Goal: Task Accomplishment & Management: Use online tool/utility

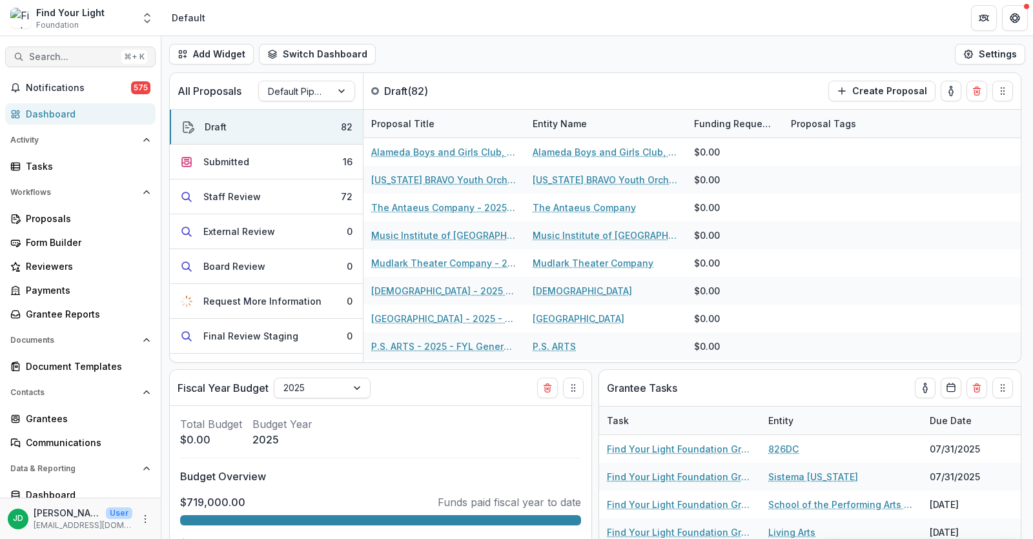
click at [54, 56] on span "Search..." at bounding box center [72, 57] width 87 height 11
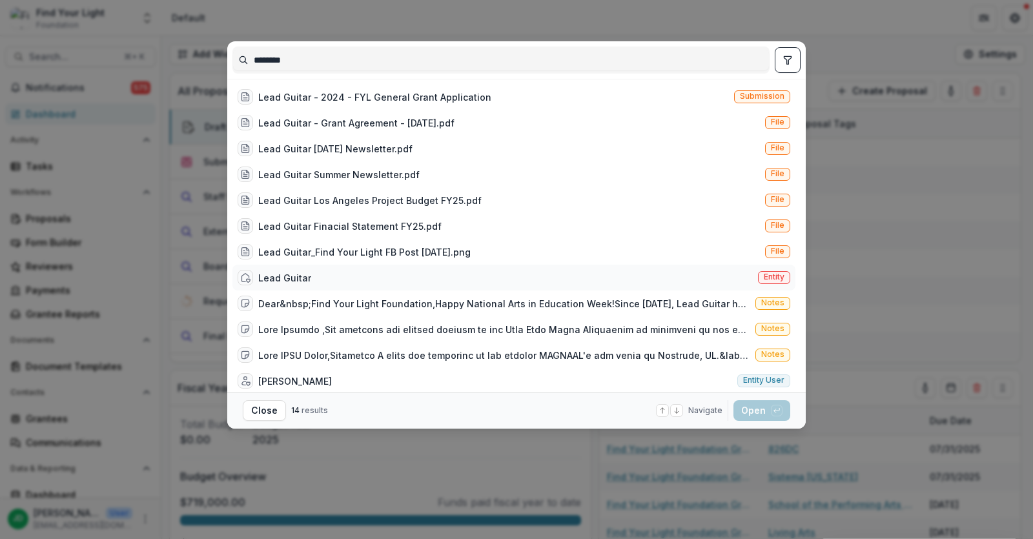
type input "********"
click at [299, 272] on div "Lead Guitar" at bounding box center [284, 278] width 53 height 14
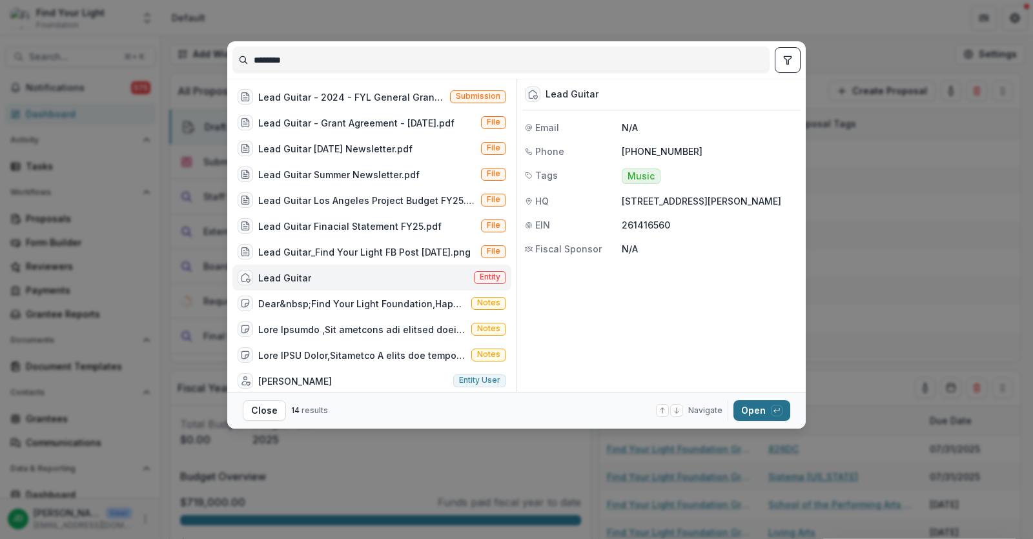
click at [743, 420] on button "Open with enter key" at bounding box center [761, 410] width 57 height 21
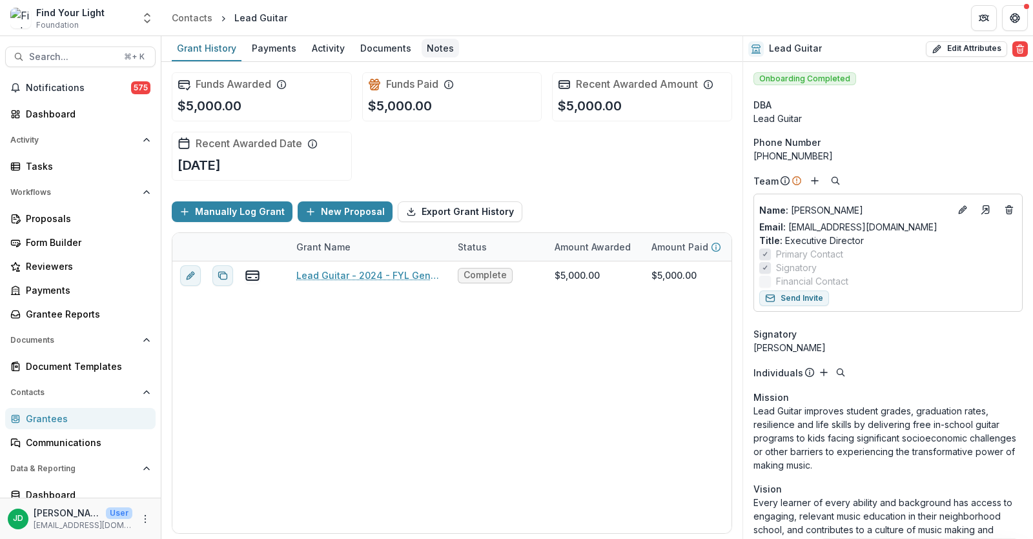
click at [429, 46] on div "Notes" at bounding box center [440, 48] width 37 height 19
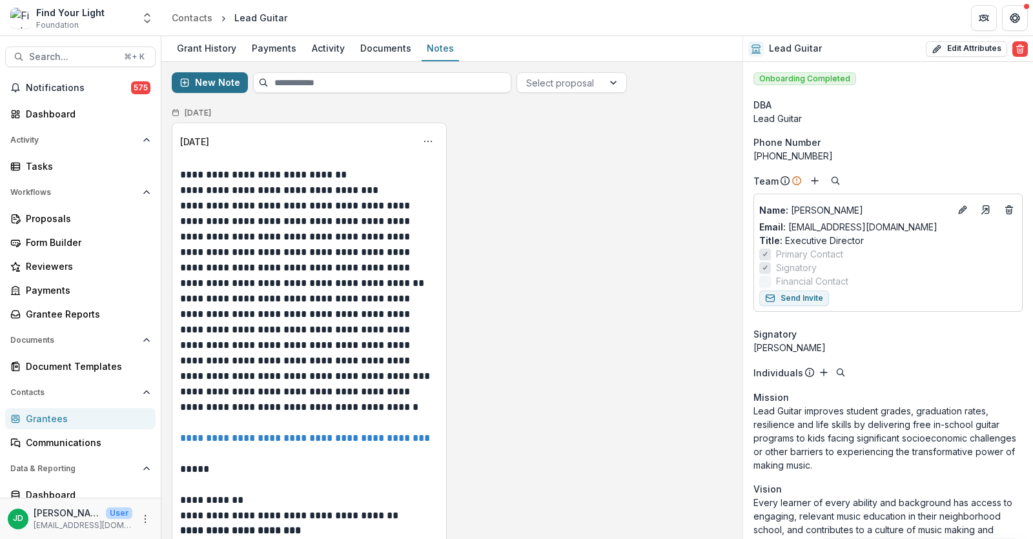
click at [216, 82] on button "New Note" at bounding box center [210, 82] width 76 height 21
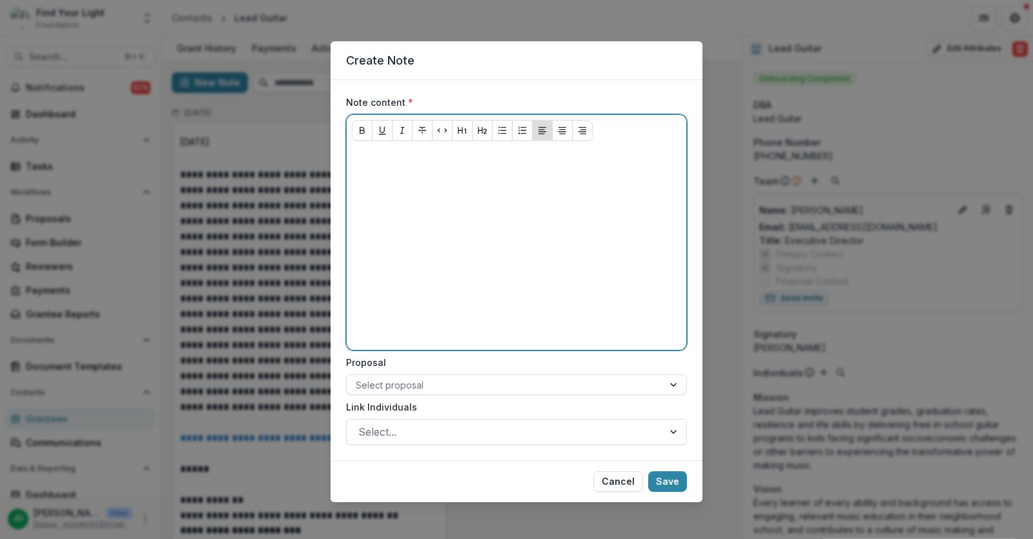
click at [398, 157] on p at bounding box center [516, 158] width 329 height 14
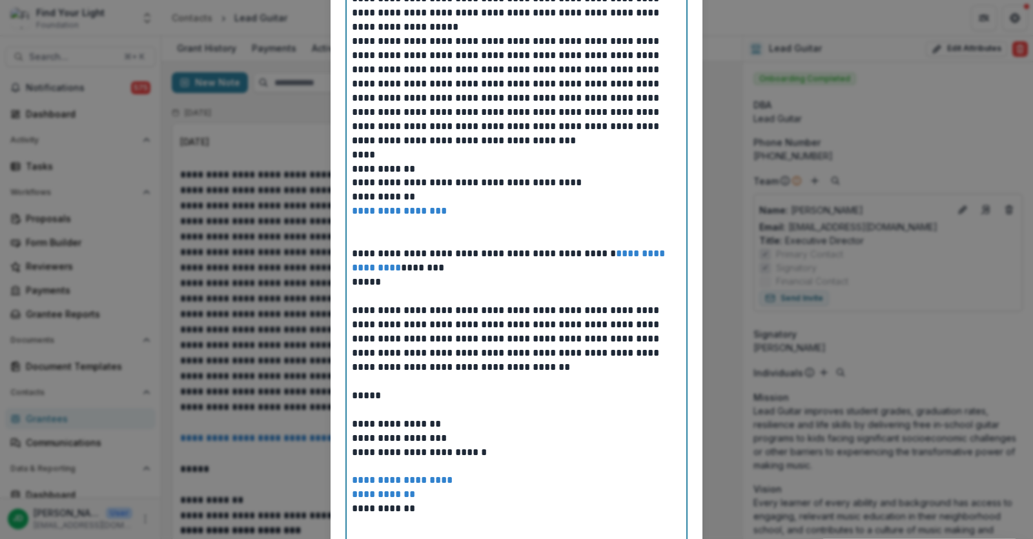
scroll to position [163, 0]
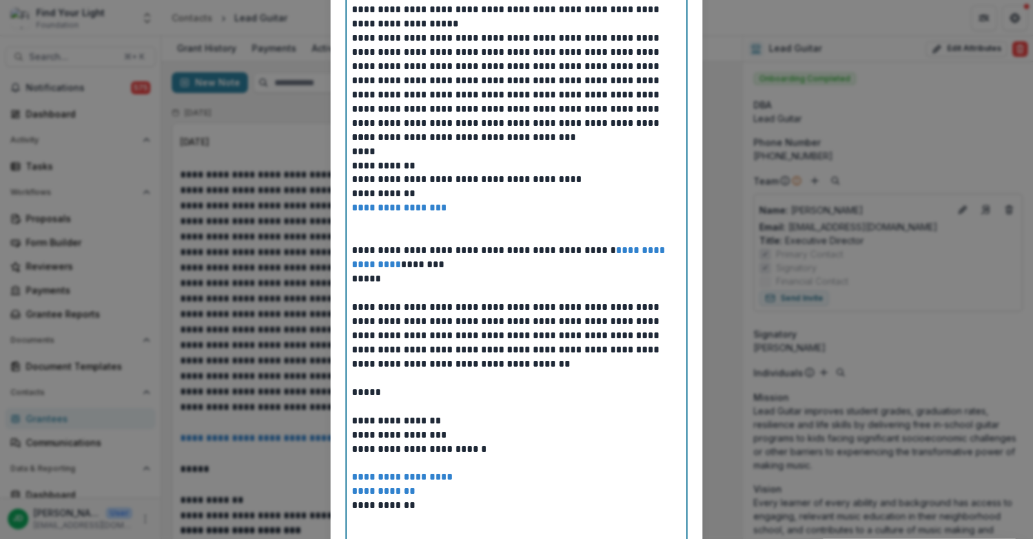
click at [506, 119] on p "**********" at bounding box center [517, 80] width 330 height 99
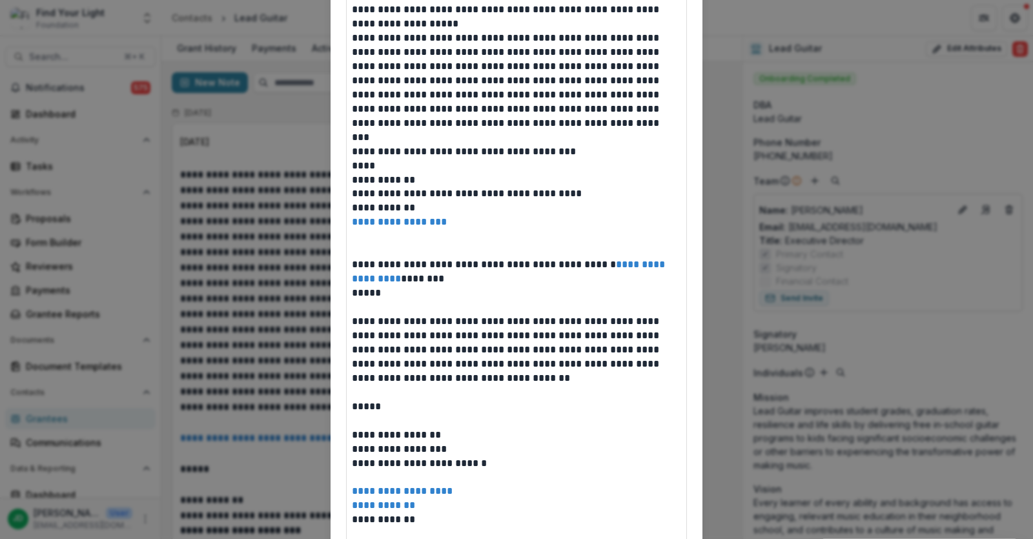
drag, startPoint x: 349, startPoint y: 207, endPoint x: 498, endPoint y: 238, distance: 152.2
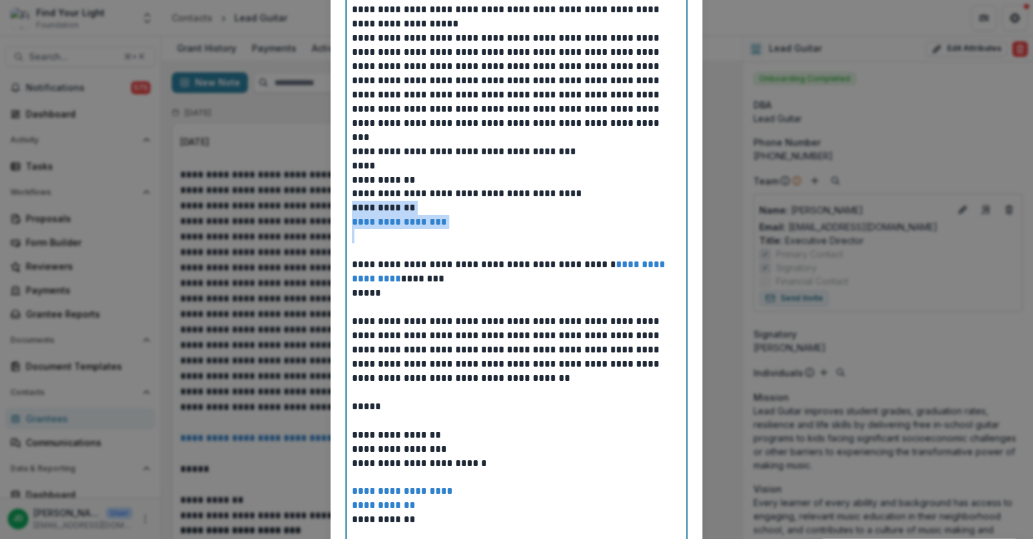
drag, startPoint x: 463, startPoint y: 231, endPoint x: 340, endPoint y: 210, distance: 124.9
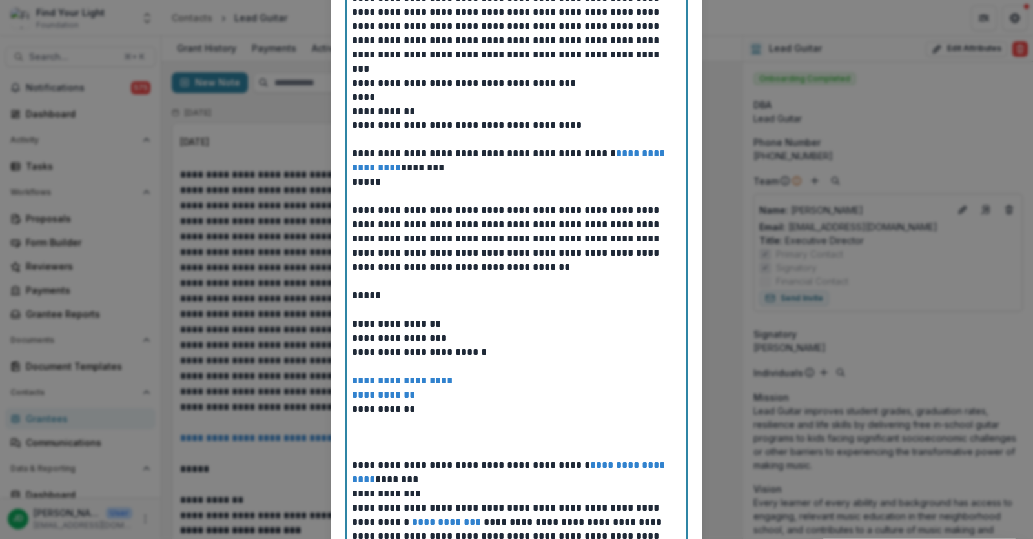
scroll to position [242, 0]
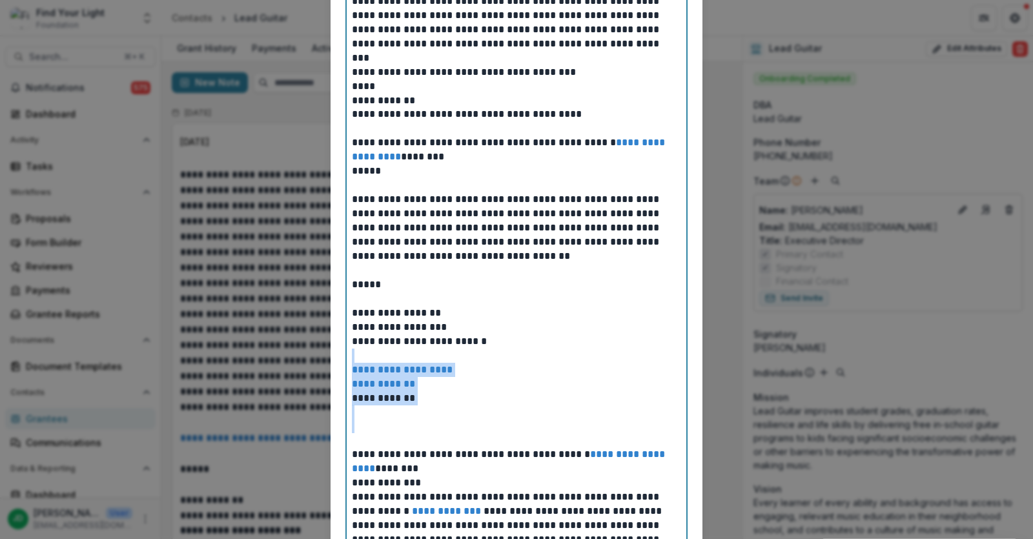
drag, startPoint x: 373, startPoint y: 354, endPoint x: 486, endPoint y: 427, distance: 134.0
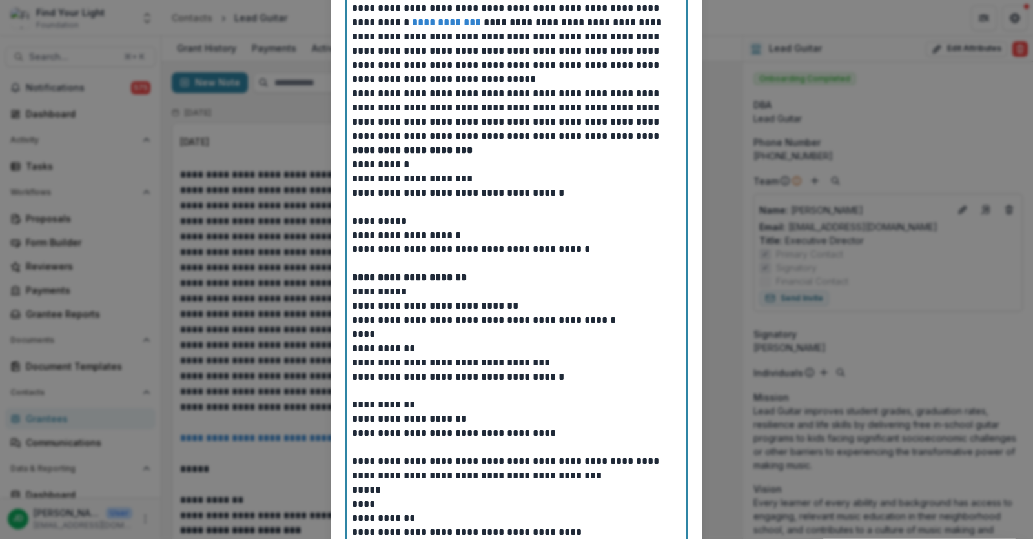
scroll to position [663, 0]
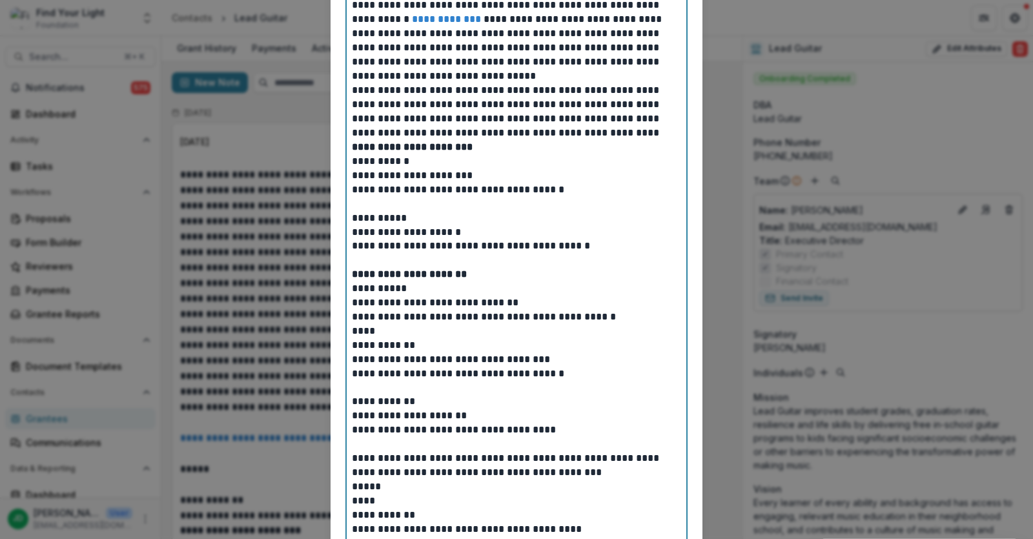
click at [374, 203] on p at bounding box center [517, 204] width 330 height 14
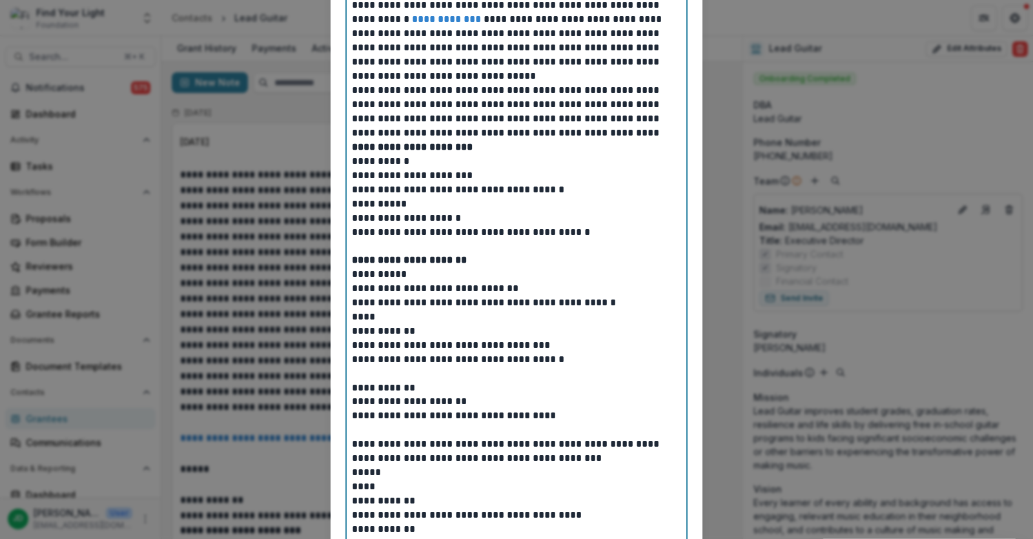
click at [370, 378] on p at bounding box center [517, 374] width 330 height 14
click at [390, 371] on p at bounding box center [517, 374] width 330 height 14
click at [352, 391] on p "**********" at bounding box center [517, 388] width 330 height 14
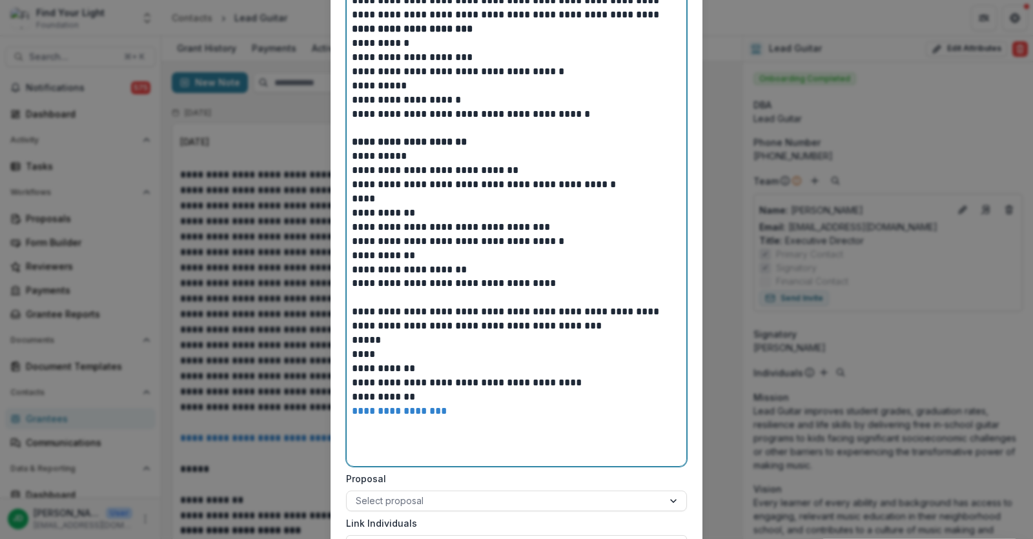
scroll to position [783, 0]
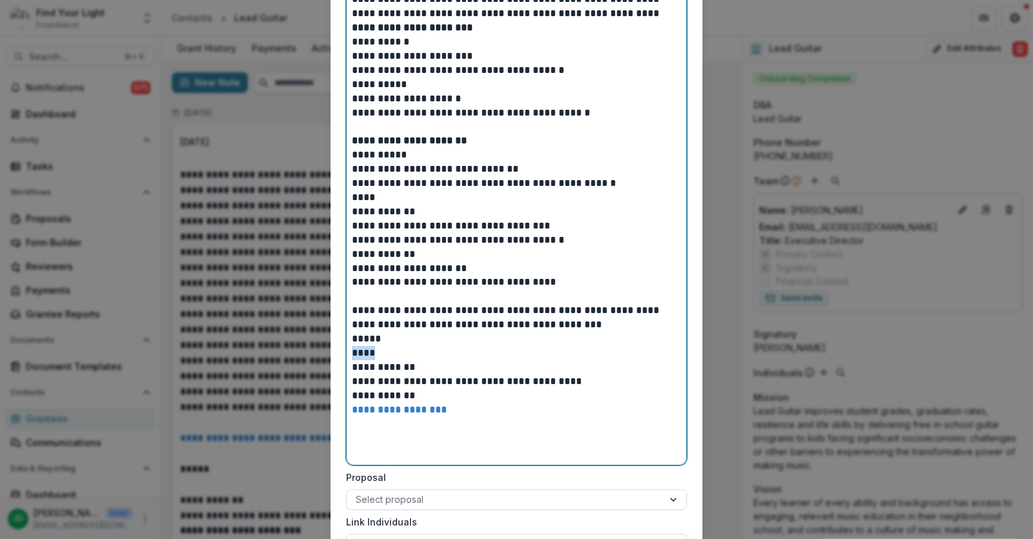
drag, startPoint x: 391, startPoint y: 356, endPoint x: 338, endPoint y: 355, distance: 53.6
drag, startPoint x: 451, startPoint y: 418, endPoint x: 325, endPoint y: 398, distance: 128.1
click at [325, 398] on div "**********" at bounding box center [516, 269] width 1033 height 539
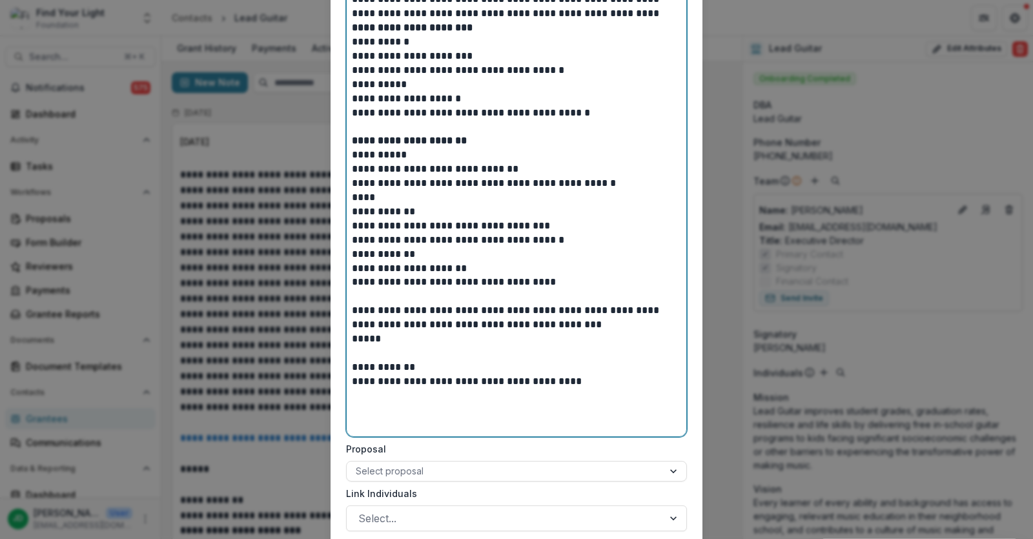
scroll to position [874, 0]
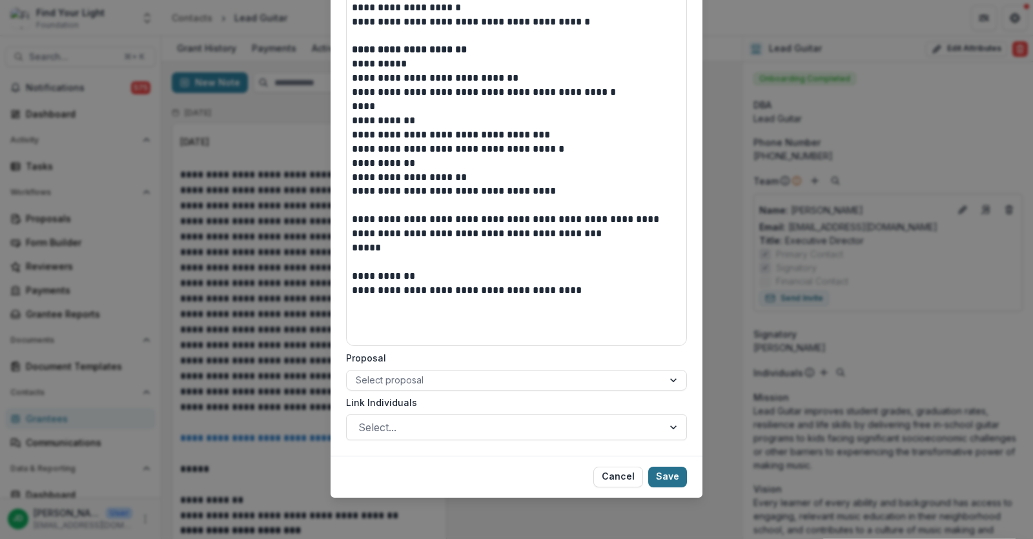
click at [670, 480] on button "Save" at bounding box center [667, 477] width 39 height 21
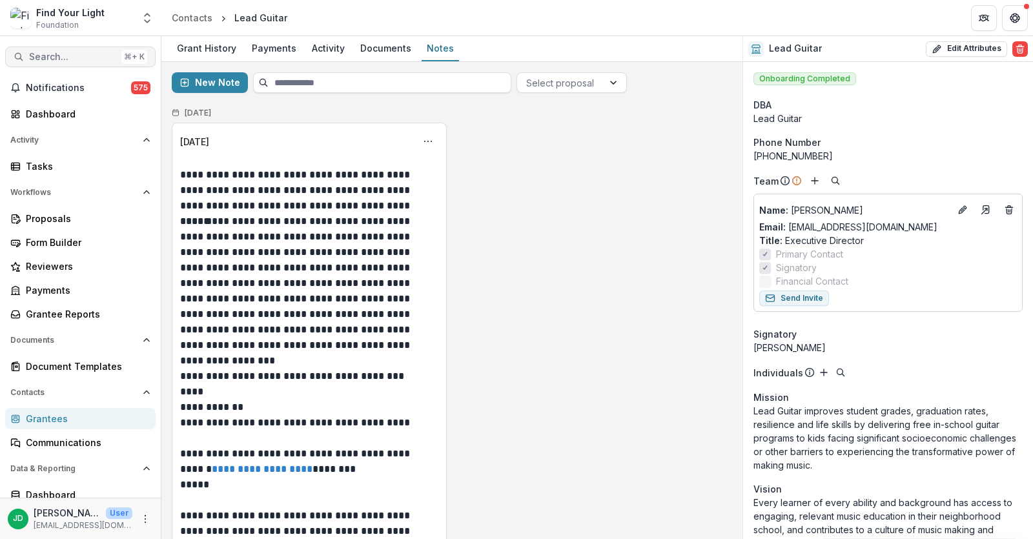
click at [61, 56] on span "Search..." at bounding box center [72, 57] width 87 height 11
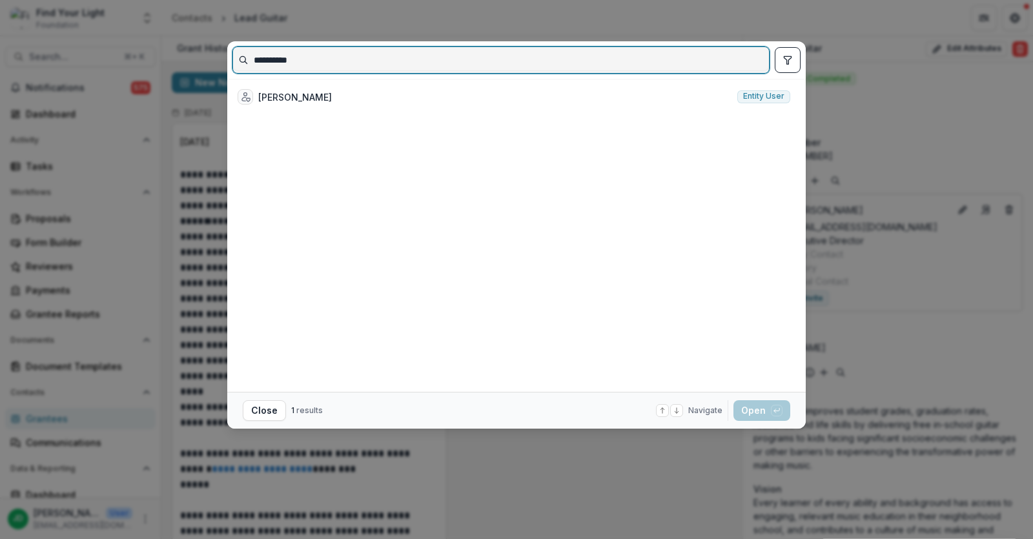
drag, startPoint x: 327, startPoint y: 59, endPoint x: 185, endPoint y: 58, distance: 142.0
click at [185, 58] on div "**********" at bounding box center [516, 269] width 1033 height 539
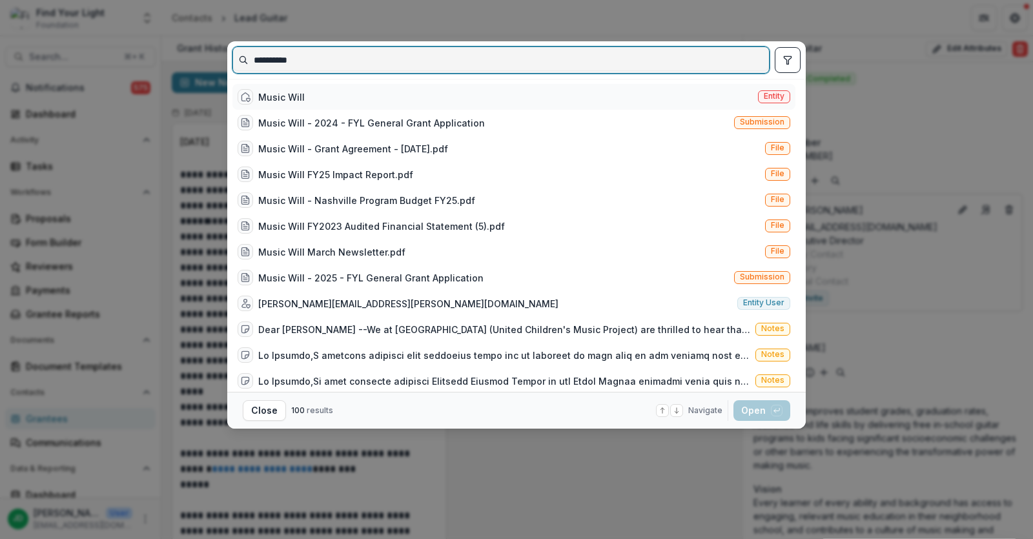
type input "**********"
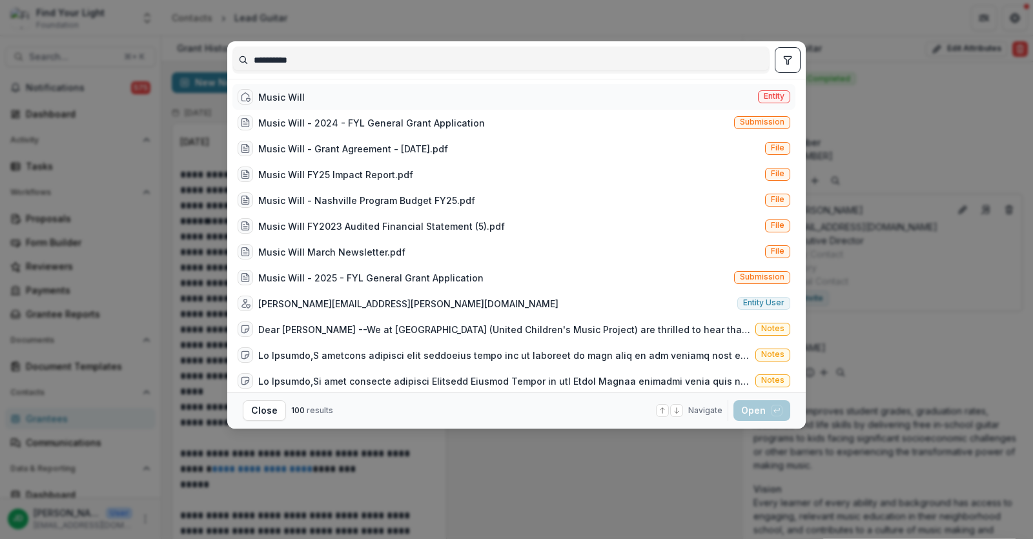
click at [262, 91] on div "Music Will" at bounding box center [281, 97] width 46 height 14
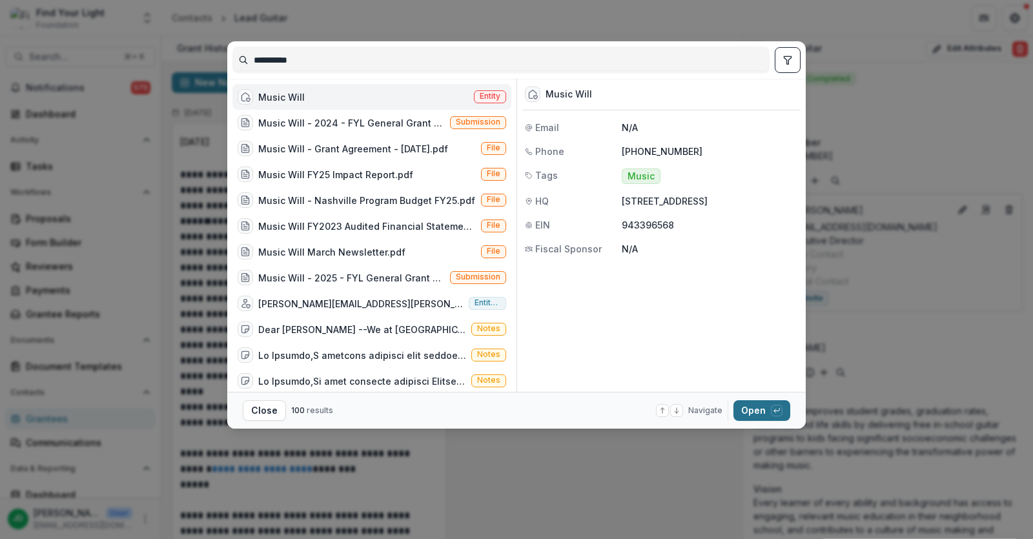
click at [749, 409] on button "Open with enter key" at bounding box center [761, 410] width 57 height 21
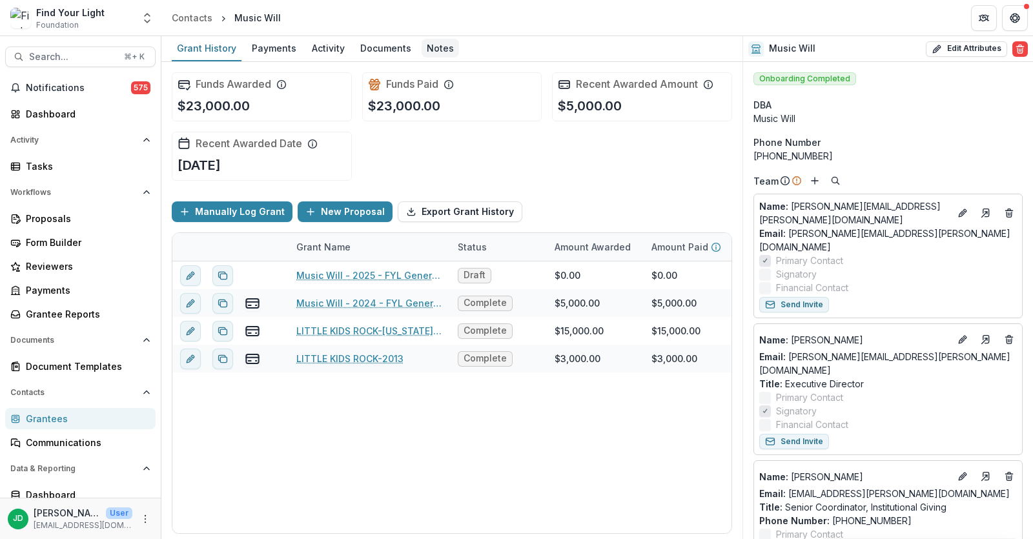
click at [444, 48] on div "Notes" at bounding box center [440, 48] width 37 height 19
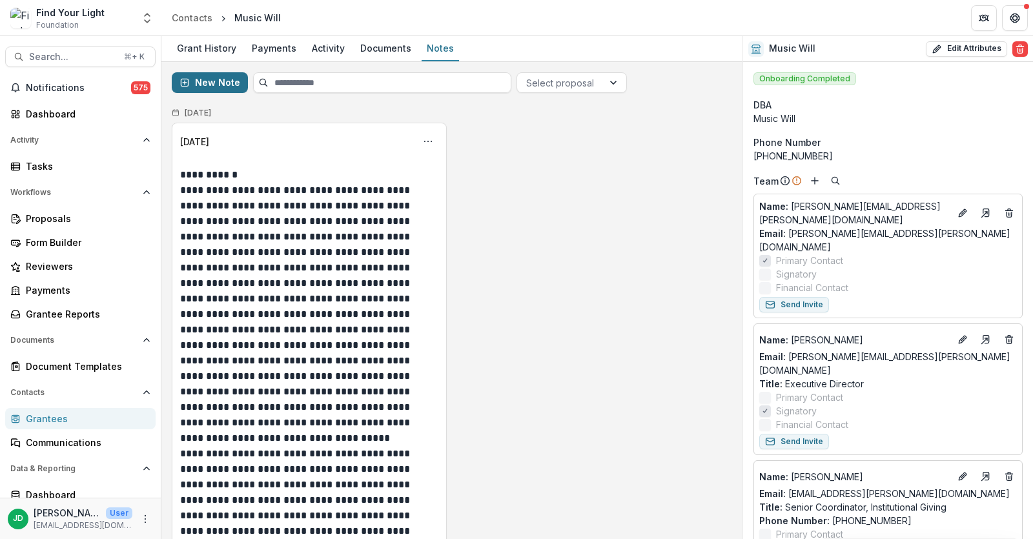
click at [215, 82] on button "New Note" at bounding box center [210, 82] width 76 height 21
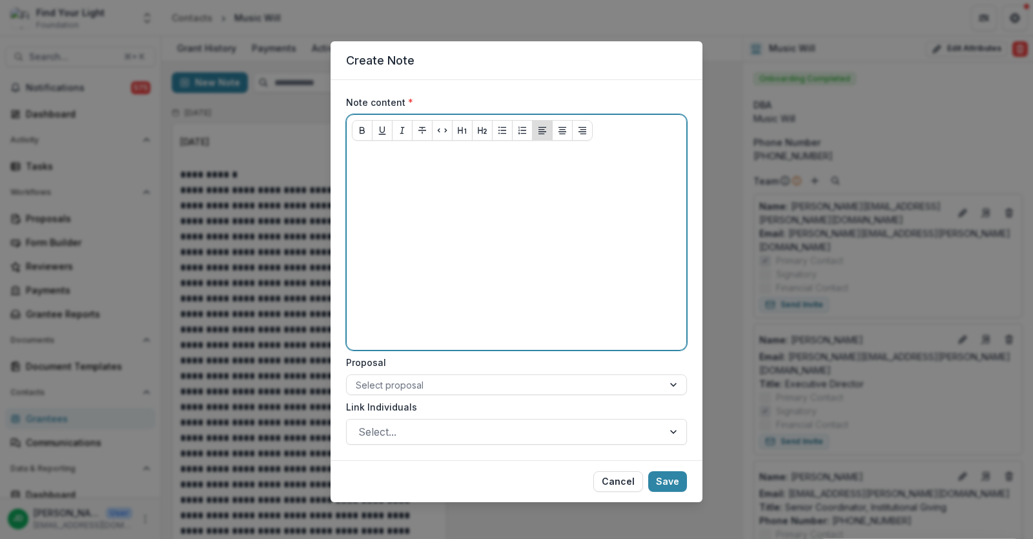
click at [387, 163] on p at bounding box center [516, 158] width 329 height 14
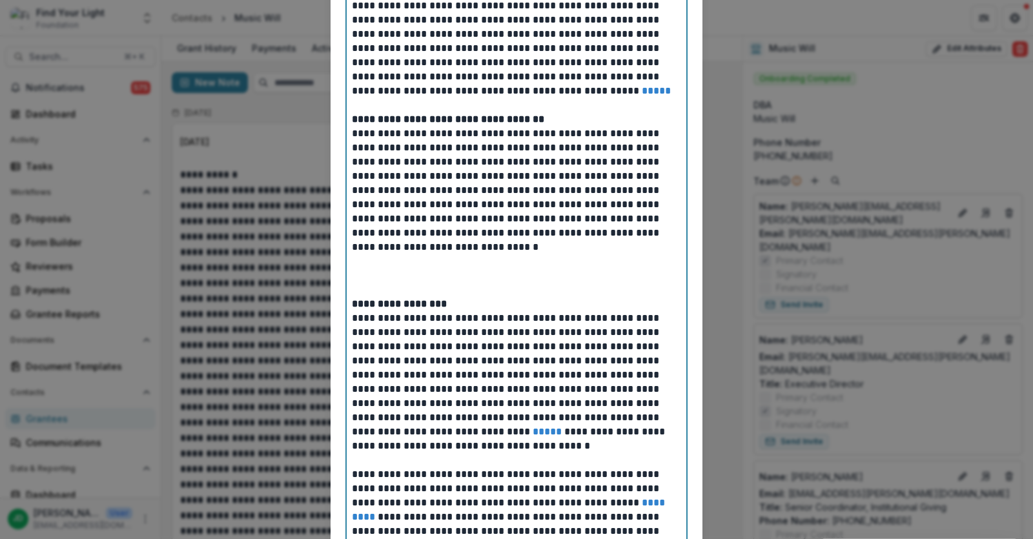
scroll to position [285, 0]
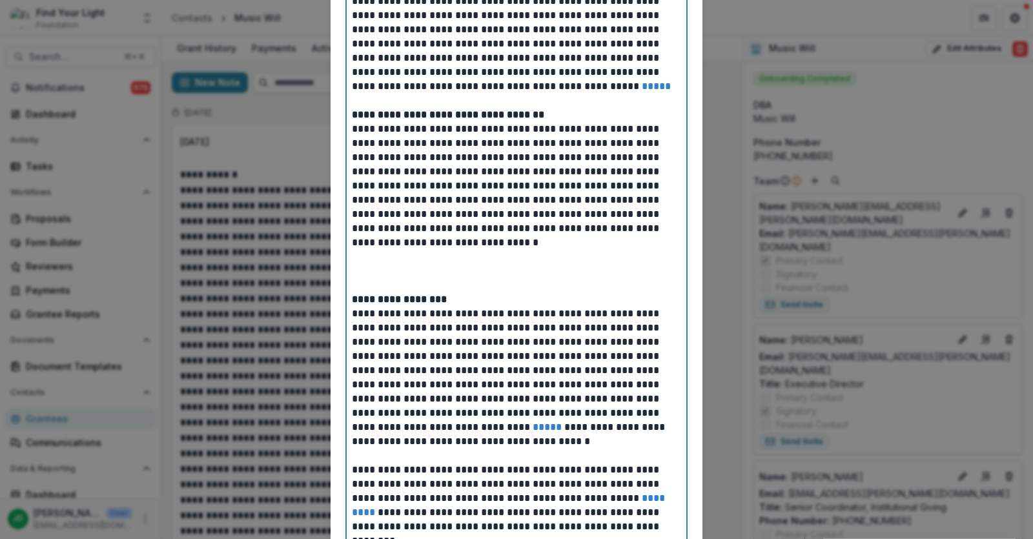
click at [371, 271] on p at bounding box center [516, 278] width 329 height 28
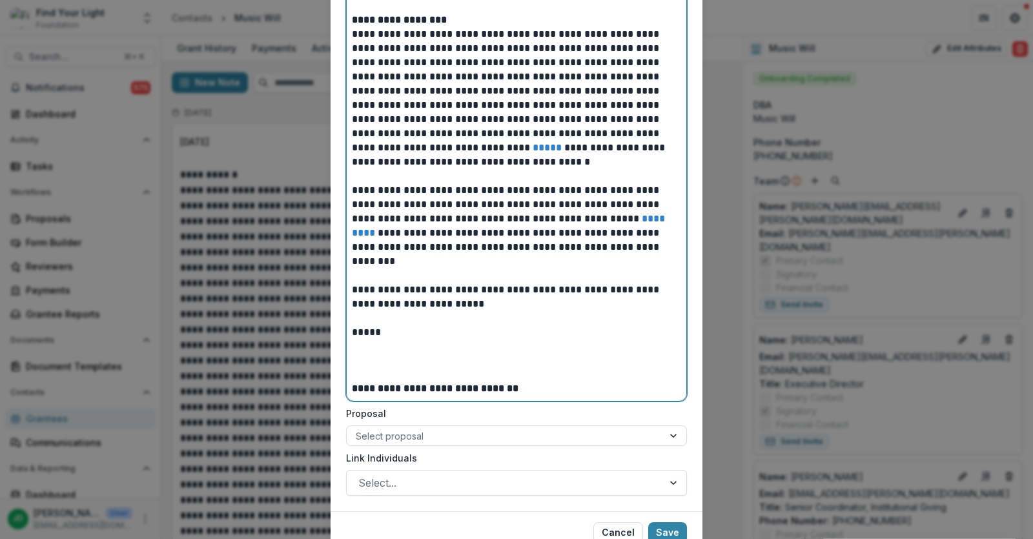
scroll to position [538, 0]
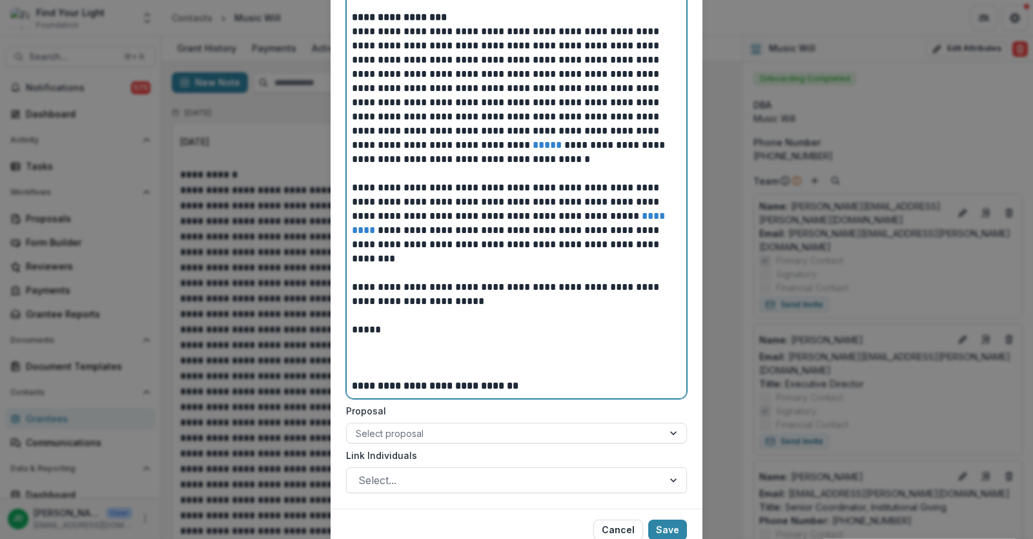
click at [404, 364] on p at bounding box center [516, 350] width 329 height 28
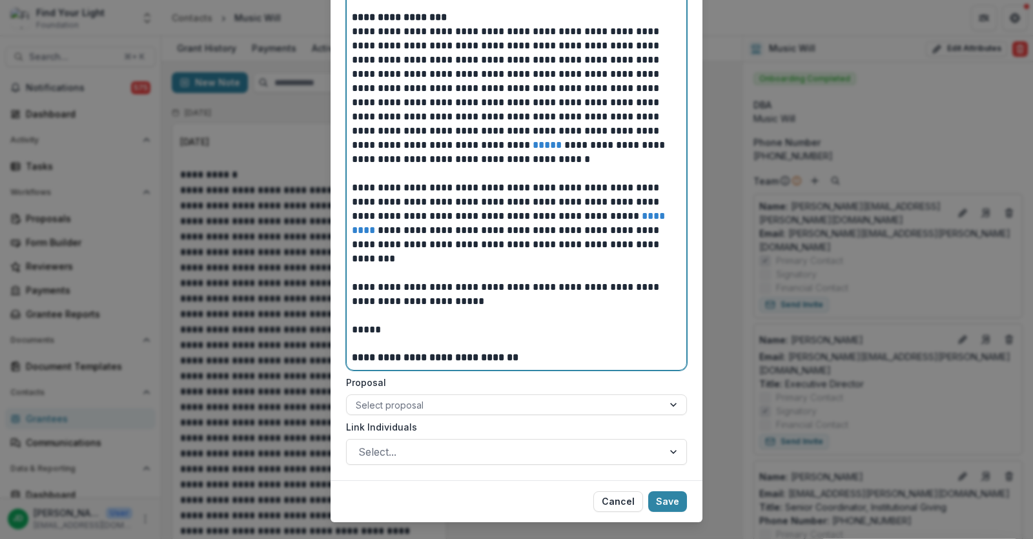
click at [540, 360] on p "**********" at bounding box center [516, 358] width 329 height 14
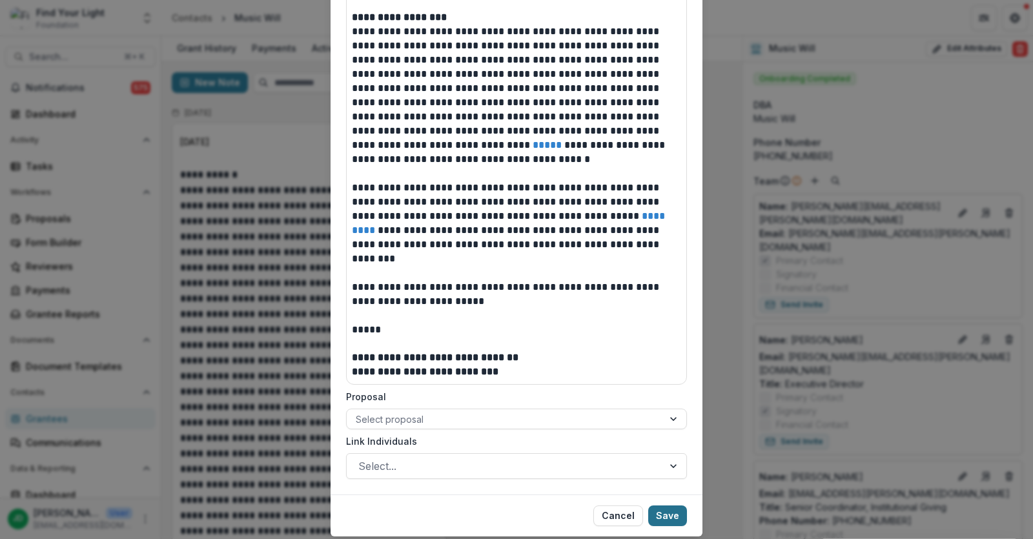
click at [669, 517] on button "Save" at bounding box center [667, 516] width 39 height 21
